Goal: Task Accomplishment & Management: Manage account settings

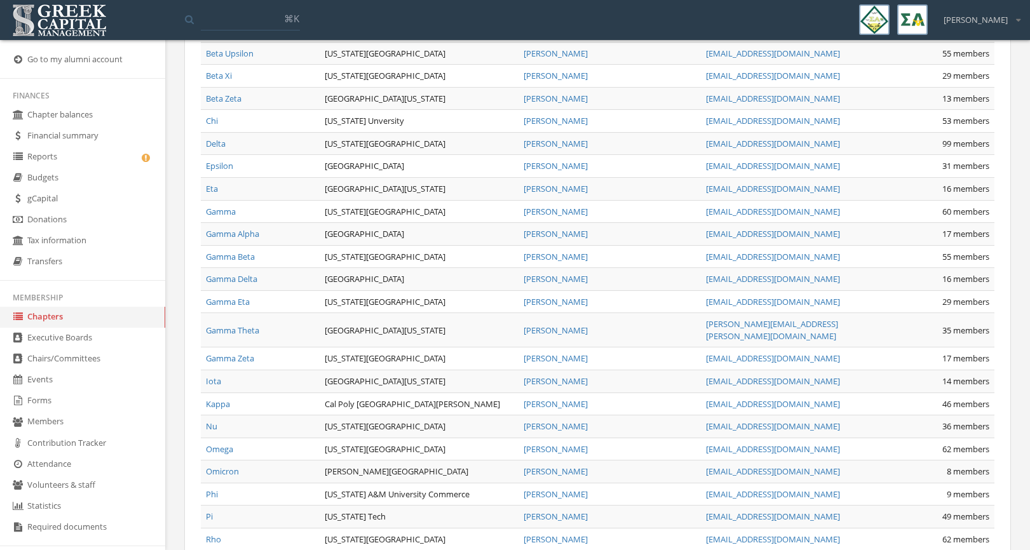
scroll to position [1093, 0]
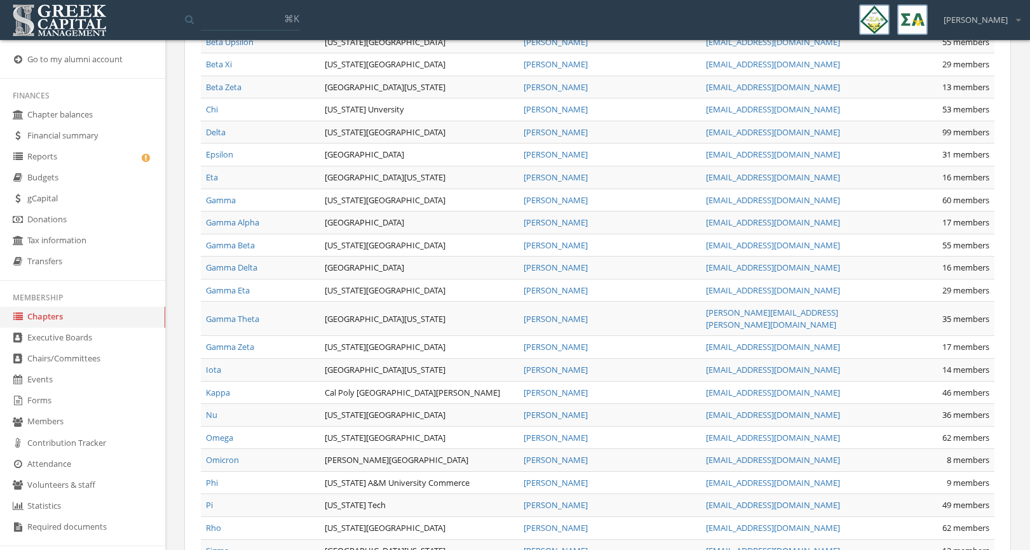
click at [236, 285] on link "Gamma Eta" at bounding box center [228, 290] width 44 height 11
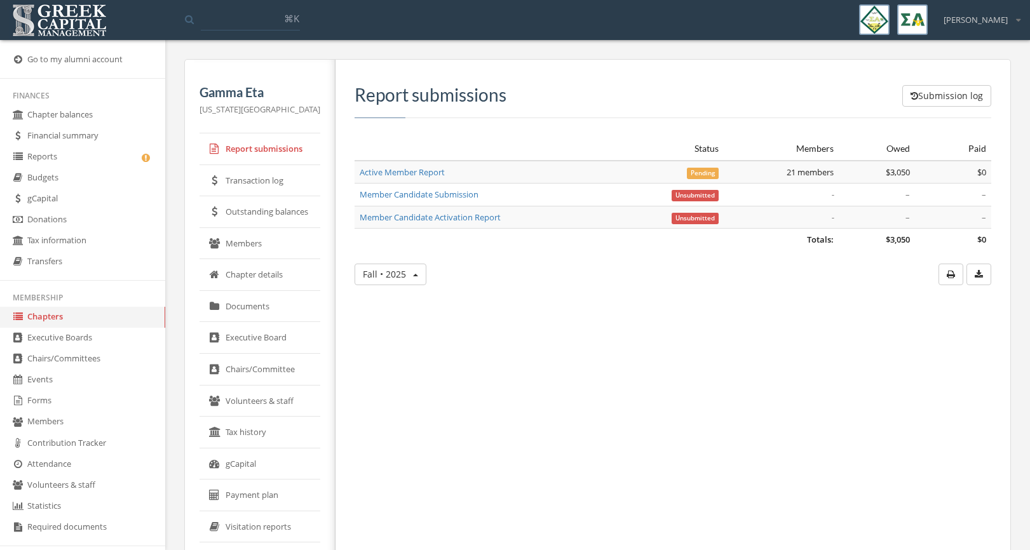
click at [423, 171] on link "Active Member Report" at bounding box center [402, 171] width 85 height 11
click at [417, 199] on link "Member Candidate Submission" at bounding box center [419, 194] width 119 height 11
click at [246, 326] on link "Executive Board" at bounding box center [259, 338] width 121 height 32
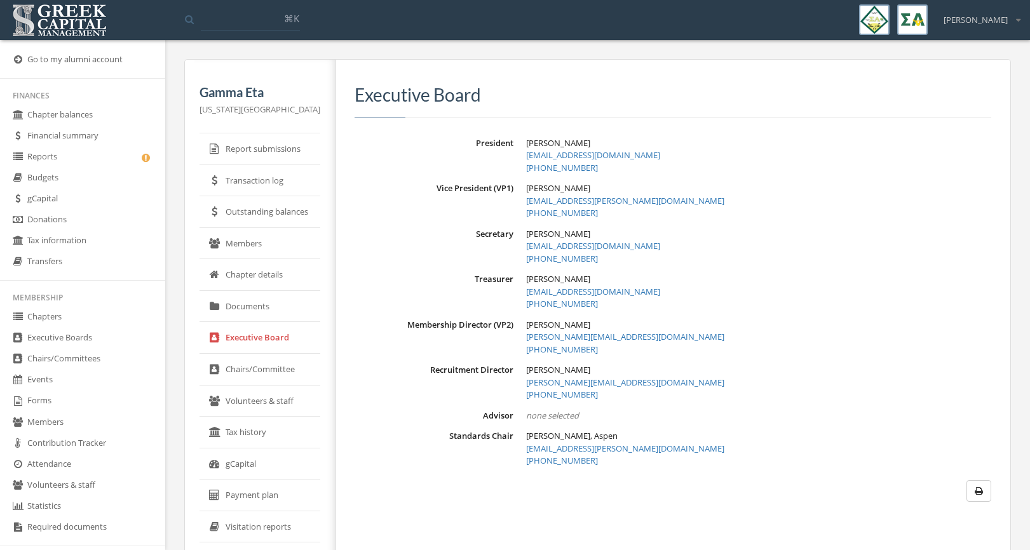
click at [253, 245] on link "Members" at bounding box center [259, 244] width 121 height 32
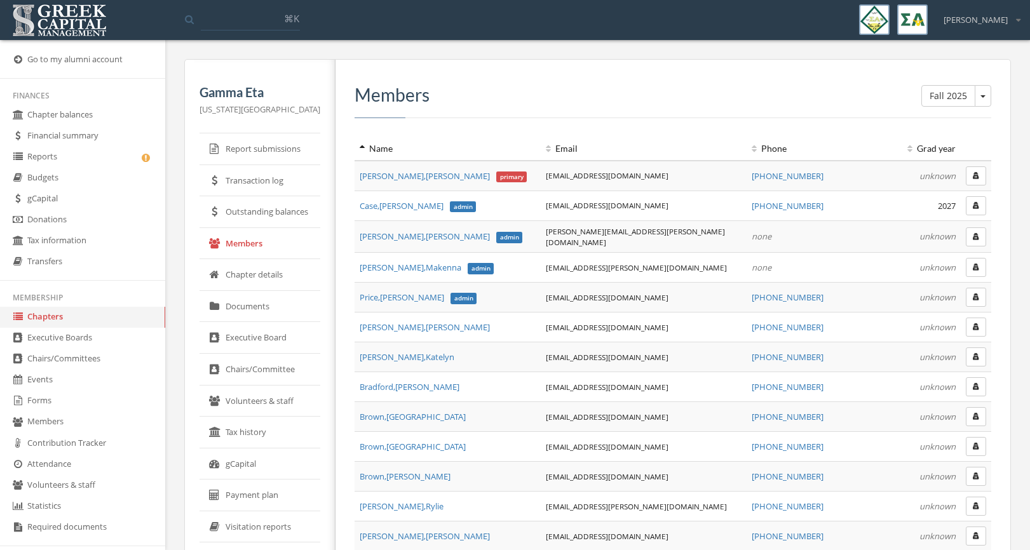
click at [975, 302] on button "button" at bounding box center [976, 297] width 20 height 19
click at [263, 348] on link "Executive Board" at bounding box center [259, 338] width 121 height 32
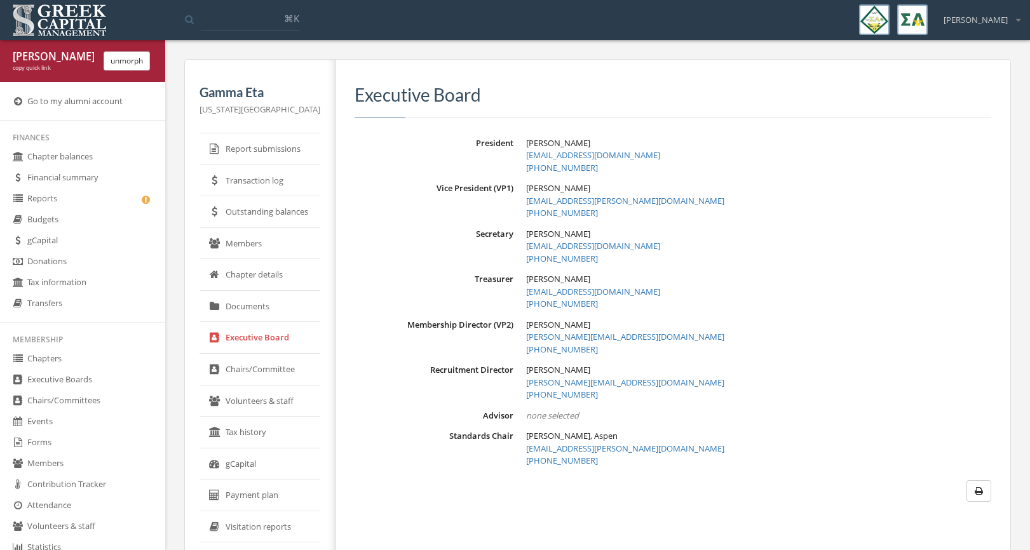
click at [245, 249] on link "Members" at bounding box center [259, 244] width 121 height 32
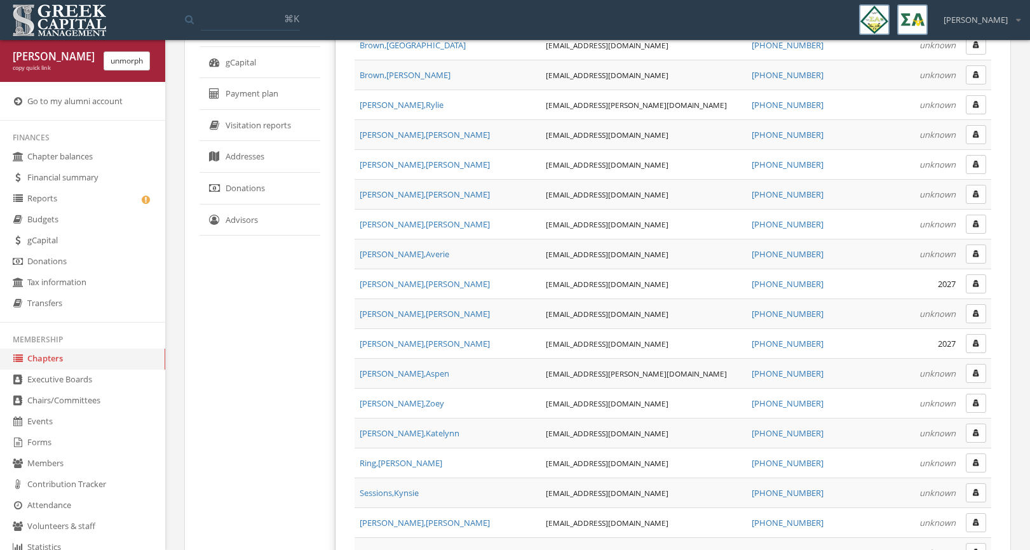
scroll to position [557, 0]
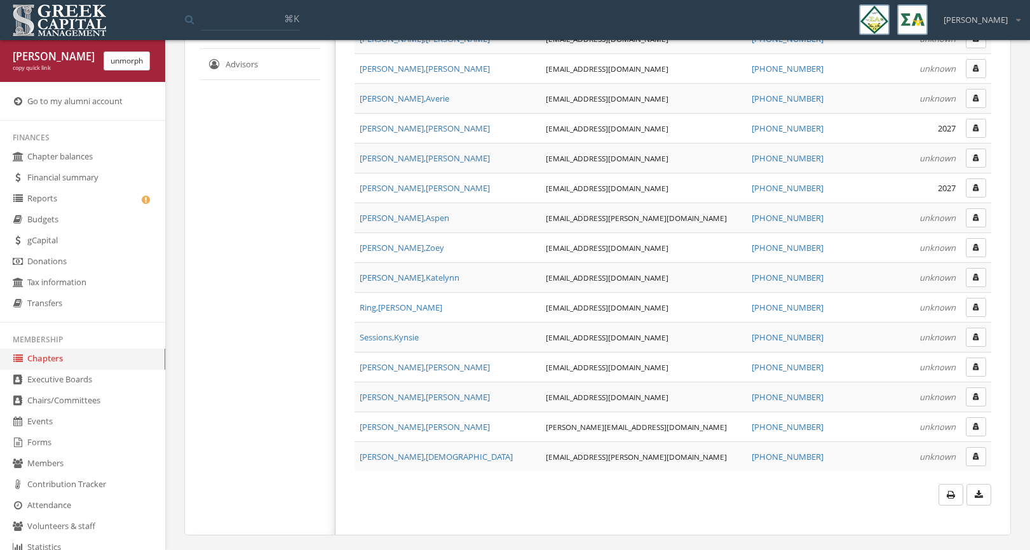
click at [977, 429] on button "button" at bounding box center [976, 426] width 20 height 19
click at [977, 425] on icon "button" at bounding box center [976, 427] width 6 height 8
click at [121, 60] on button "unmorph" at bounding box center [127, 60] width 46 height 19
